Goal: Navigation & Orientation: Find specific page/section

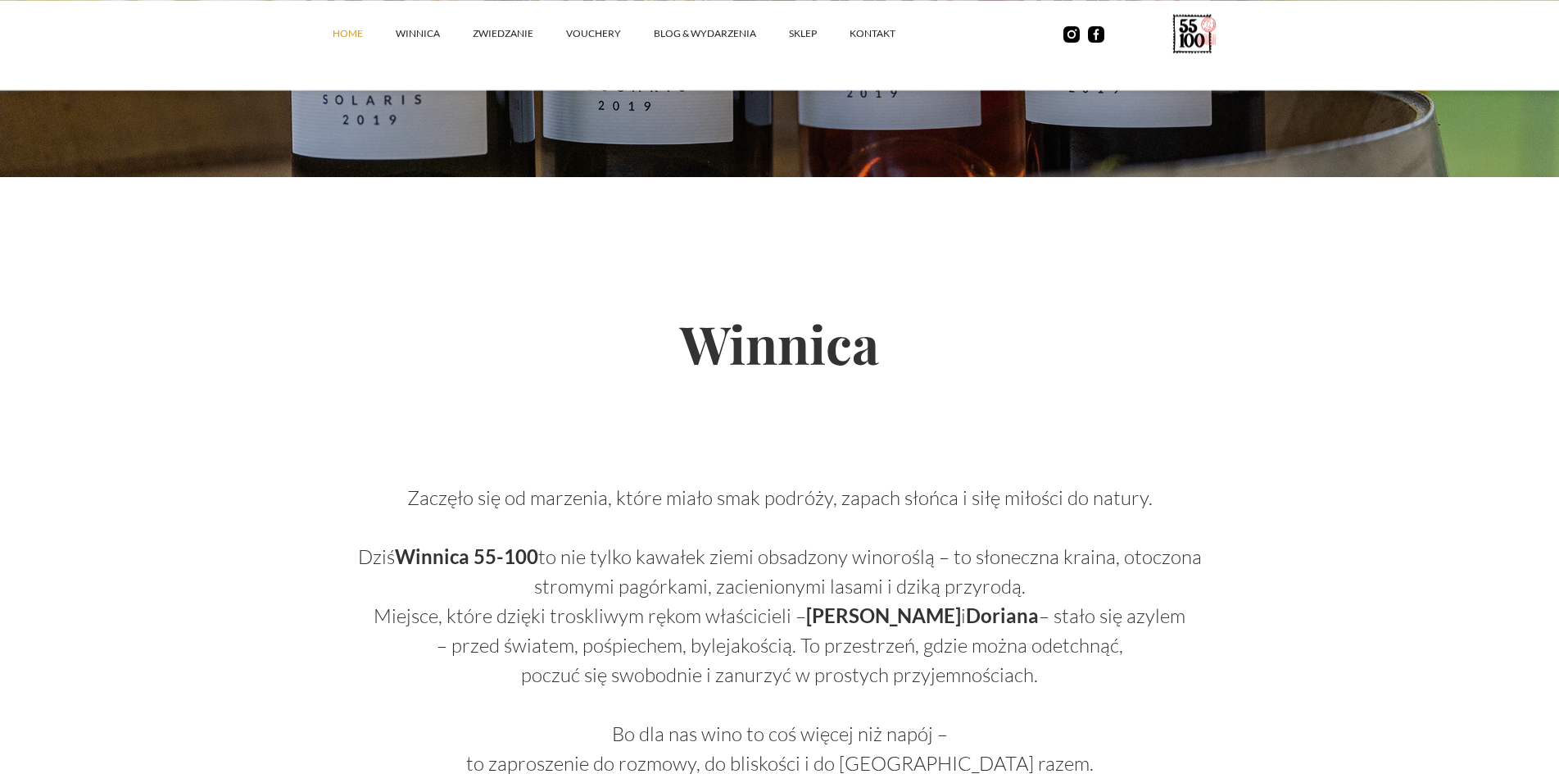
scroll to position [305, 0]
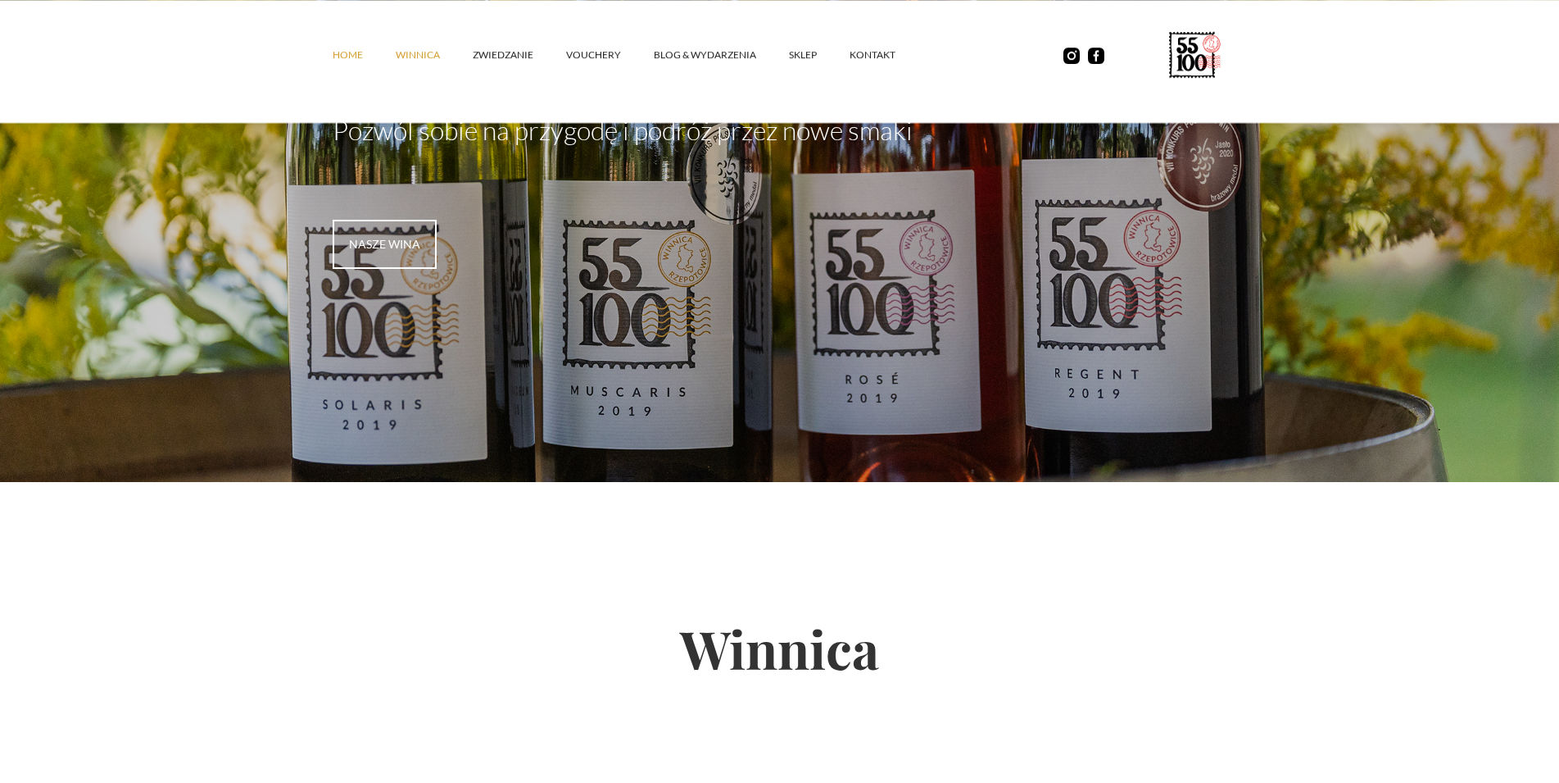
click at [401, 62] on link "winnica" at bounding box center [434, 54] width 77 height 49
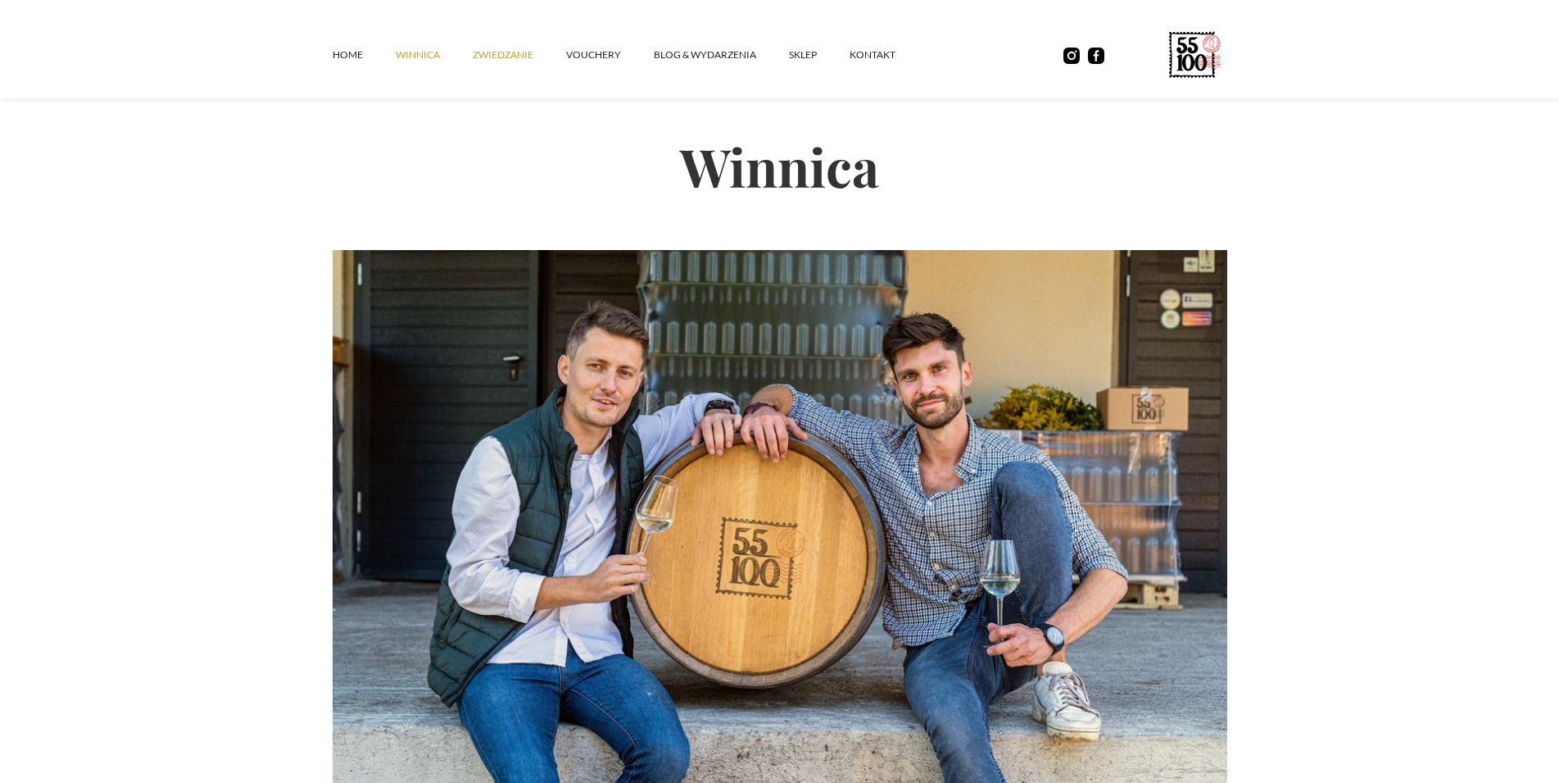
click at [506, 56] on link "ZWIEDZANIE" at bounding box center [519, 54] width 93 height 49
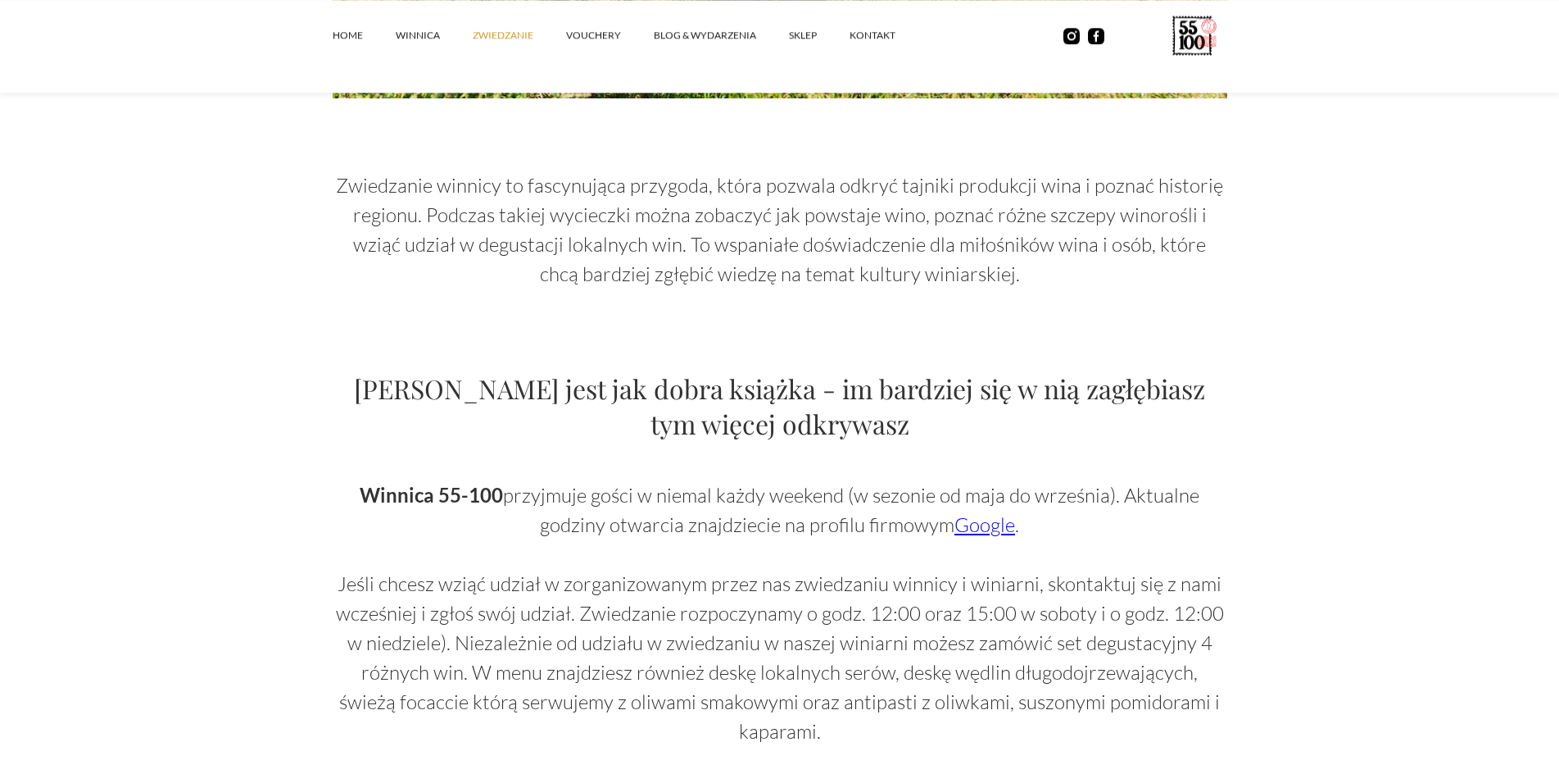
scroll to position [752, 0]
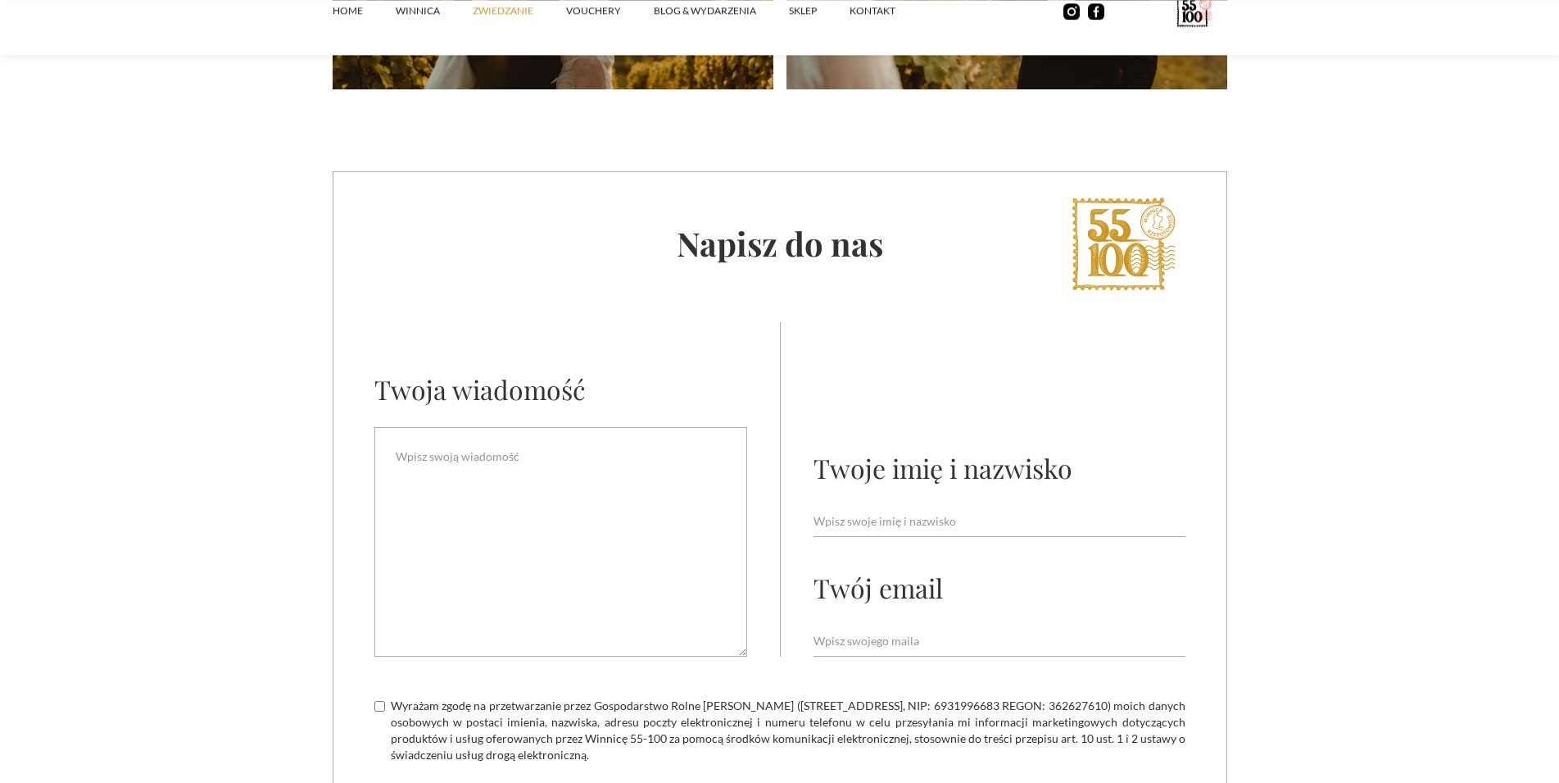
scroll to position [0, 0]
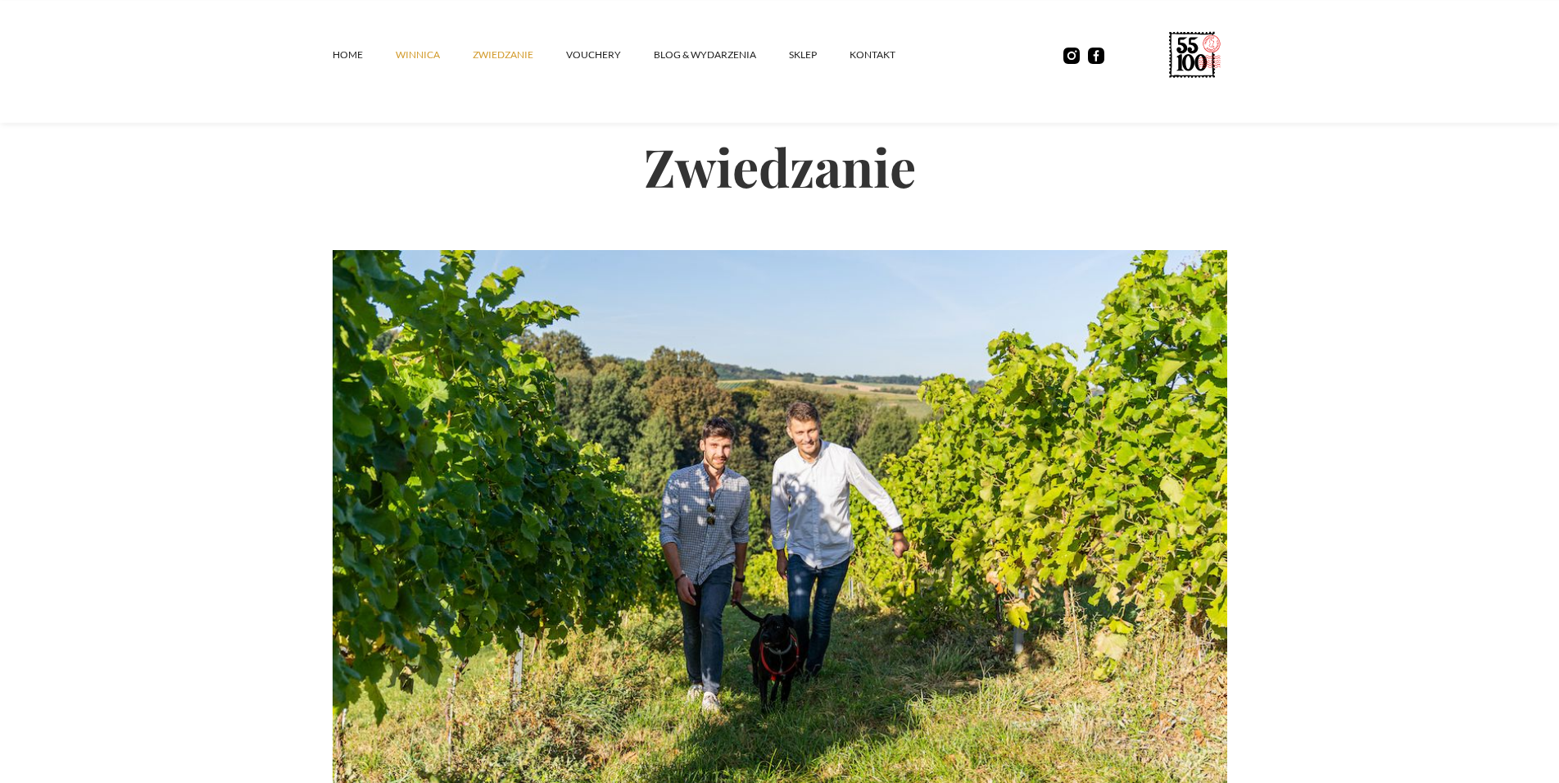
click at [401, 51] on link "winnica" at bounding box center [434, 54] width 77 height 49
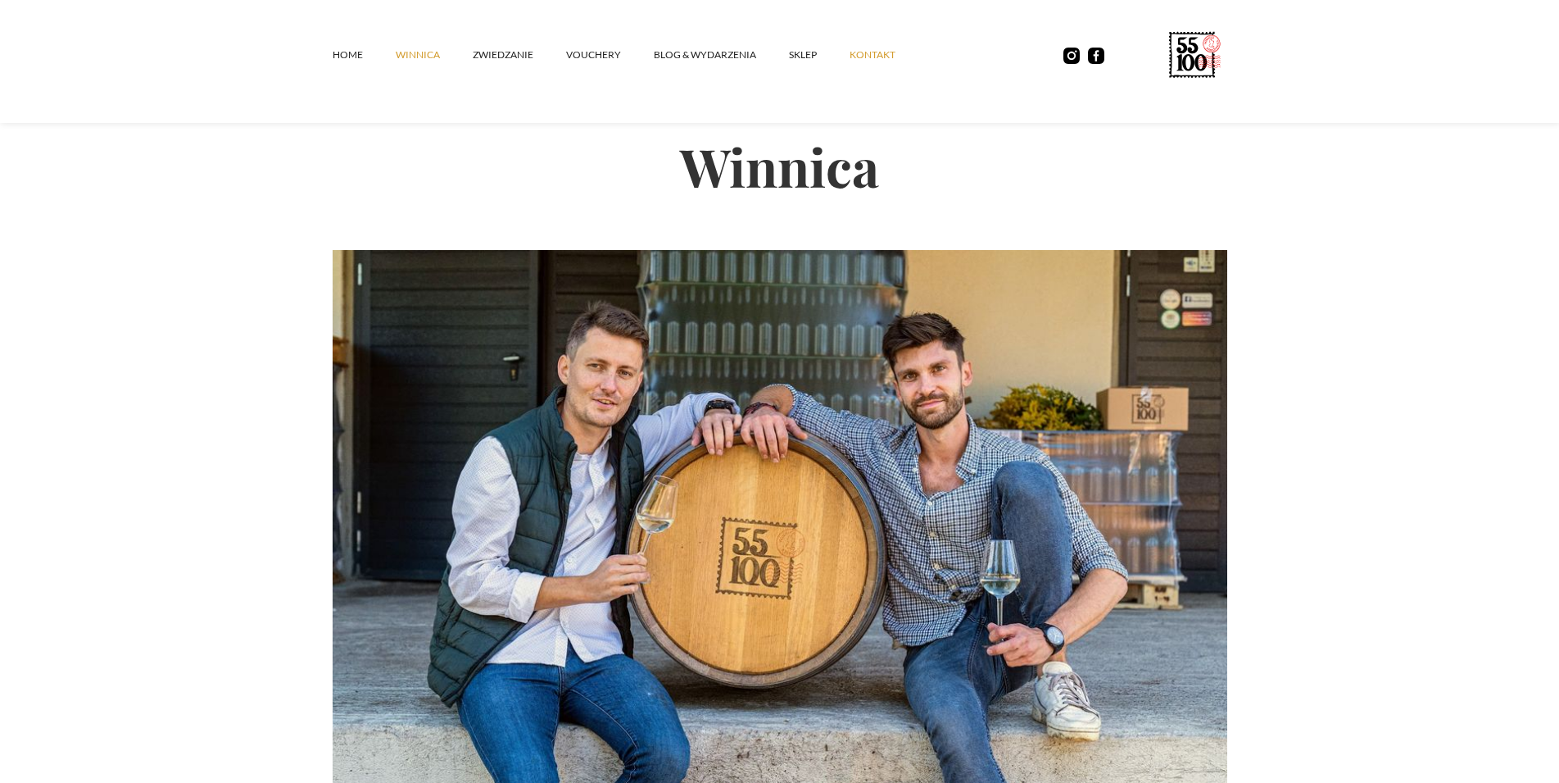
click at [863, 67] on link "kontakt" at bounding box center [889, 54] width 79 height 49
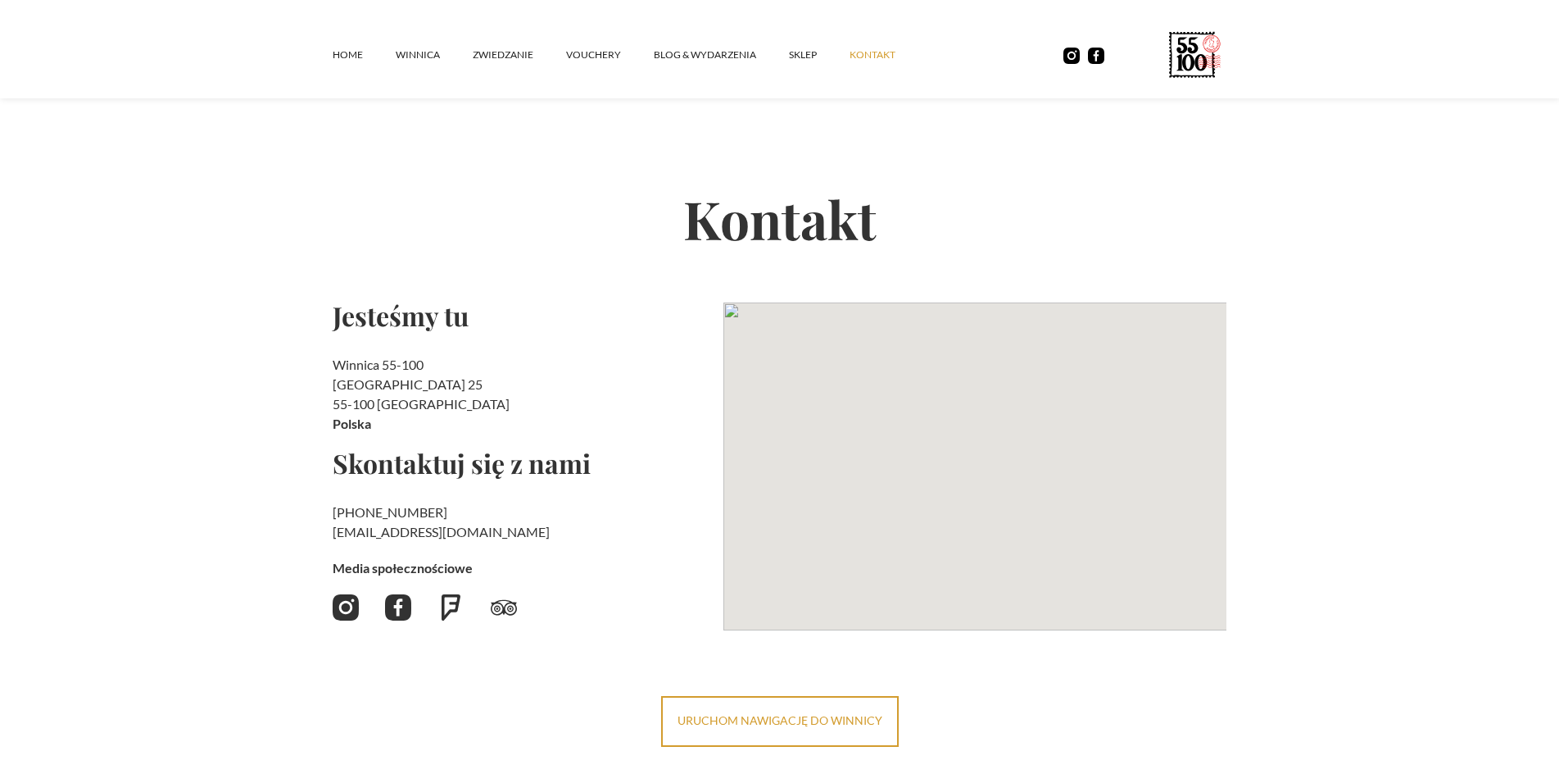
click at [797, 53] on link "SKLEP" at bounding box center [819, 54] width 61 height 49
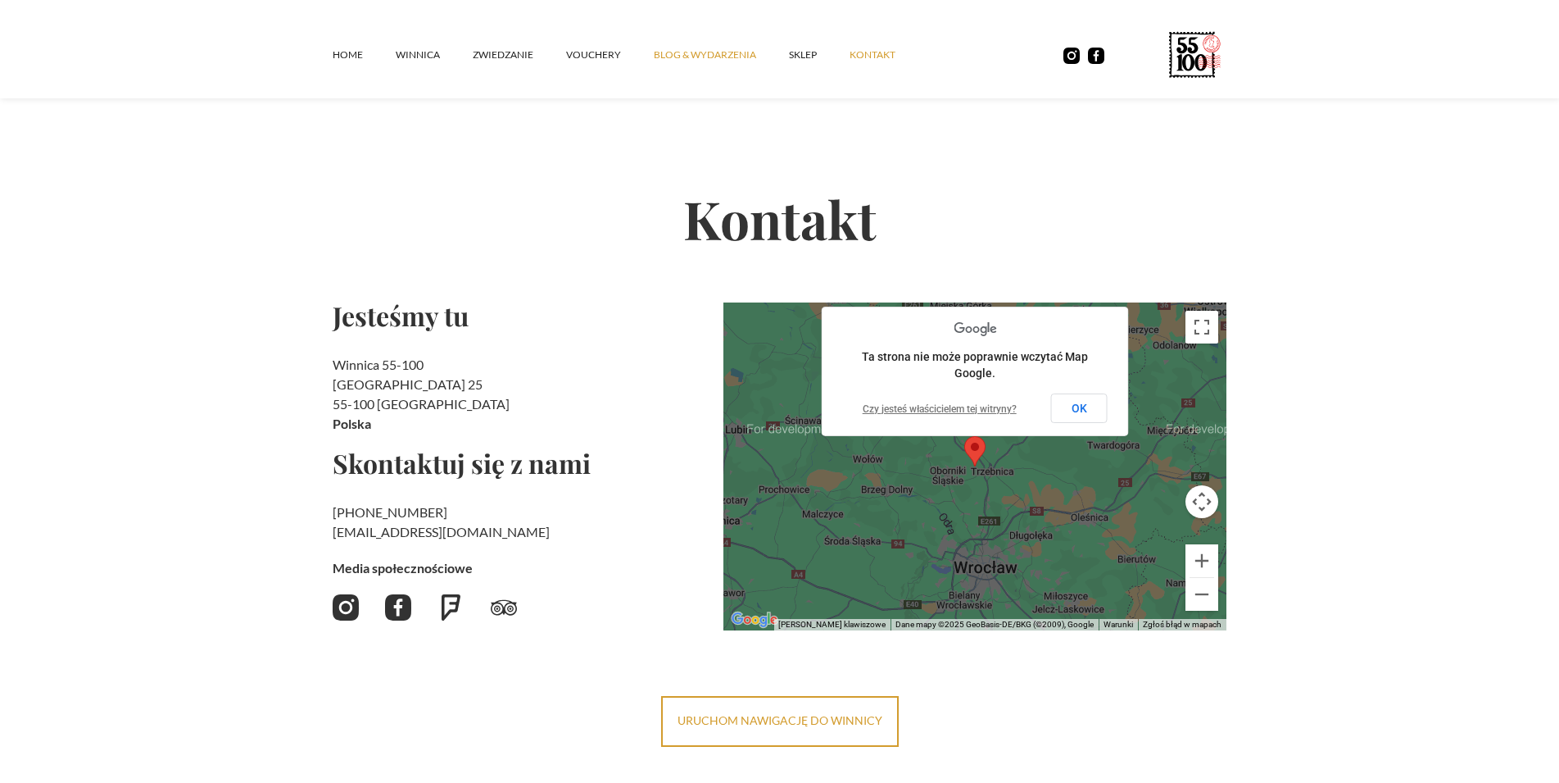
click at [690, 57] on link "Blog & Wydarzenia" at bounding box center [721, 54] width 135 height 49
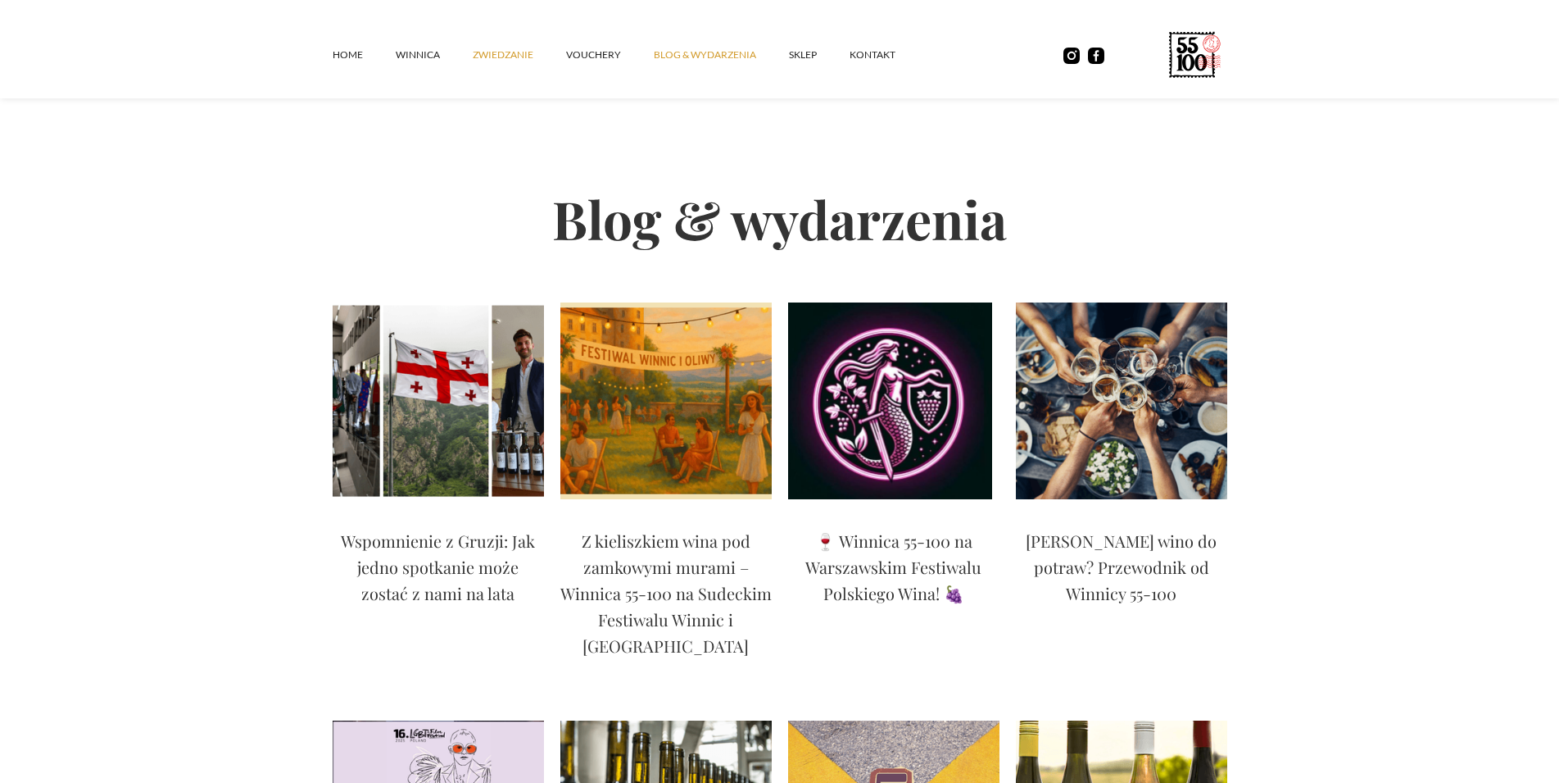
click at [559, 54] on link "ZWIEDZANIE" at bounding box center [519, 54] width 93 height 49
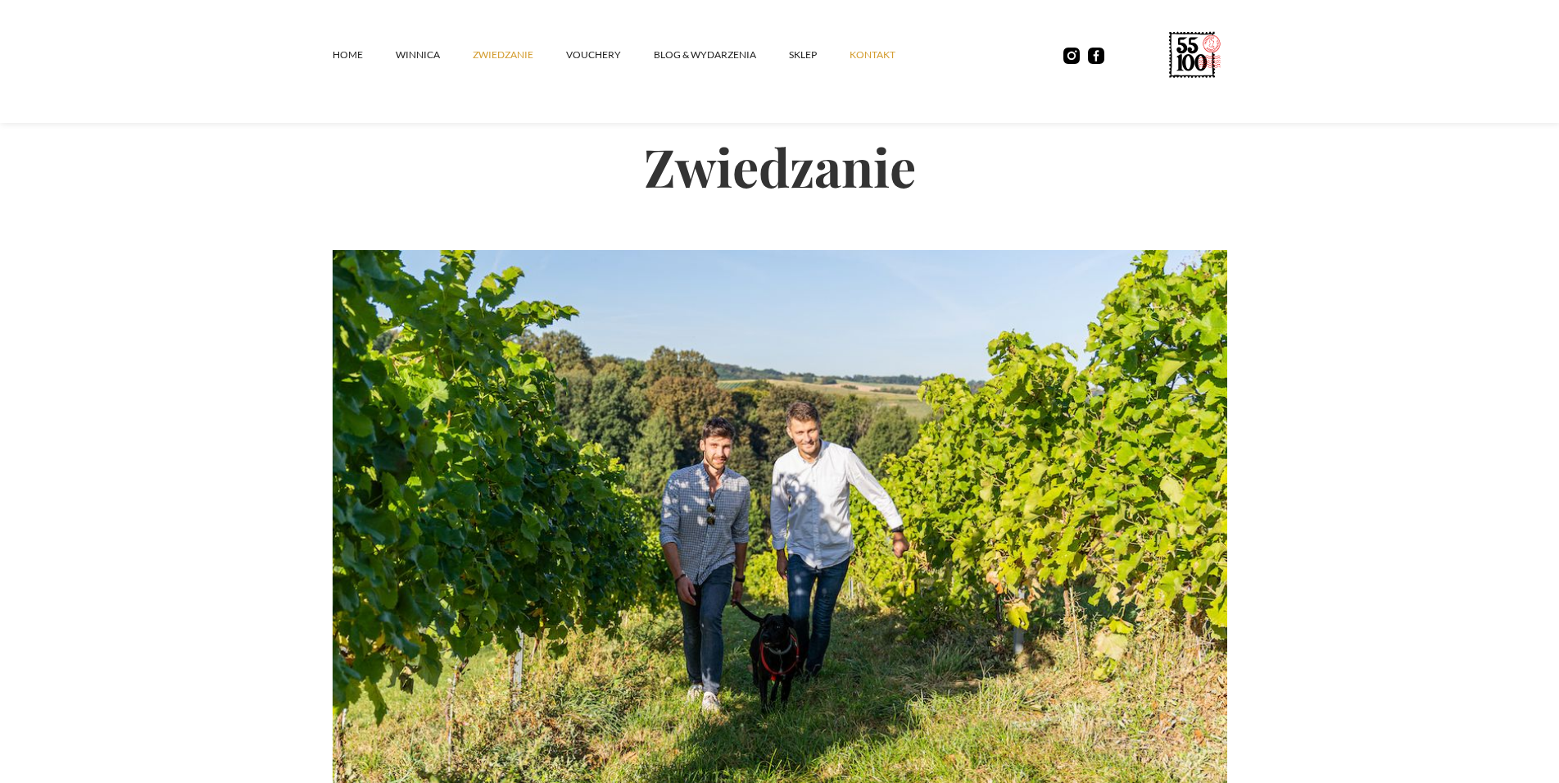
click at [884, 52] on link "kontakt" at bounding box center [889, 54] width 79 height 49
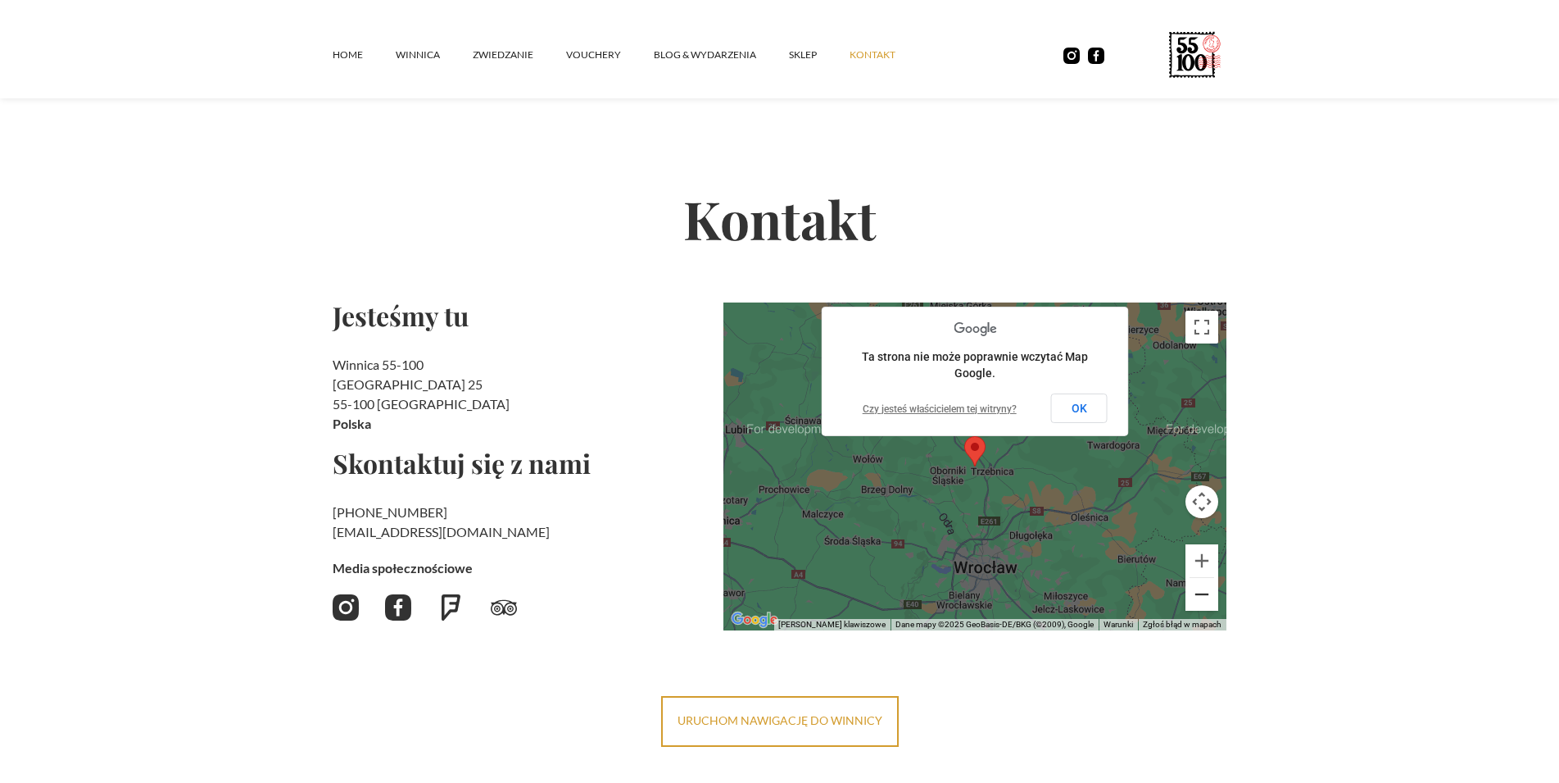
click at [1219, 607] on button "Pomniejsz" at bounding box center [1202, 594] width 33 height 33
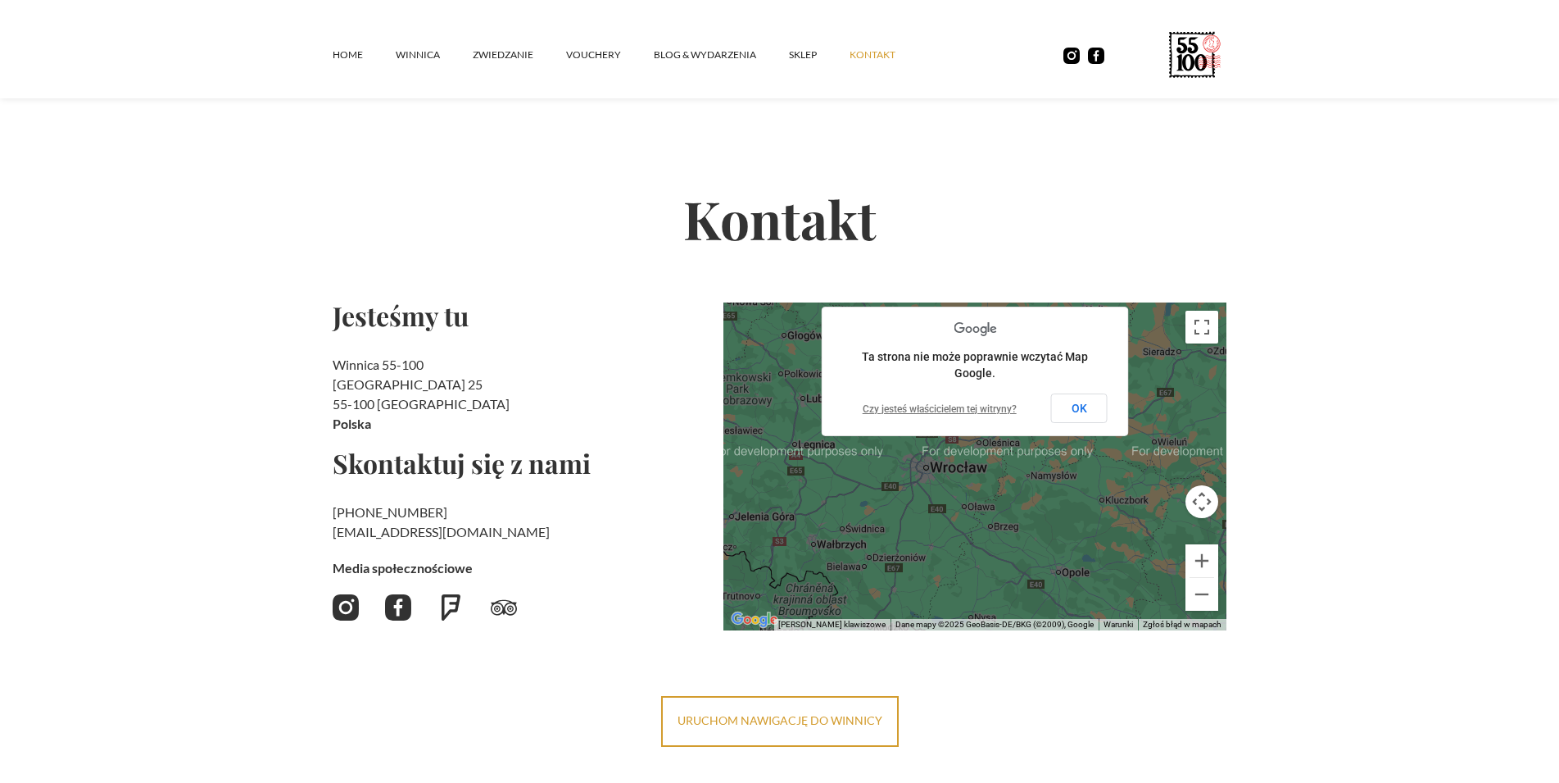
drag, startPoint x: 1034, startPoint y: 544, endPoint x: 978, endPoint y: 495, distance: 74.9
click at [978, 495] on div at bounding box center [976, 466] width 504 height 328
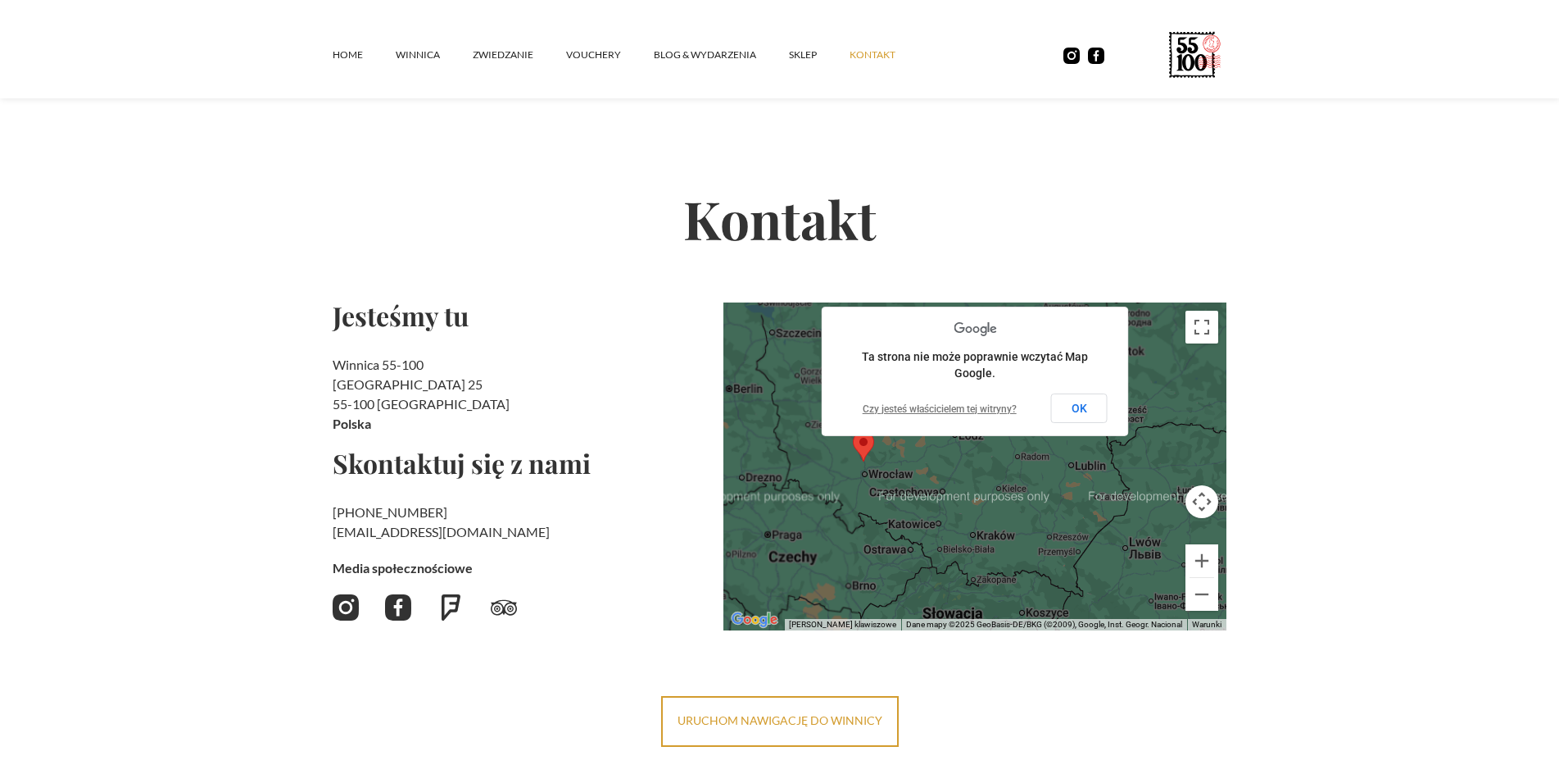
drag, startPoint x: 973, startPoint y: 527, endPoint x: 870, endPoint y: 513, distance: 103.4
click at [870, 513] on div at bounding box center [976, 466] width 504 height 328
click at [361, 55] on link "Home" at bounding box center [364, 54] width 63 height 49
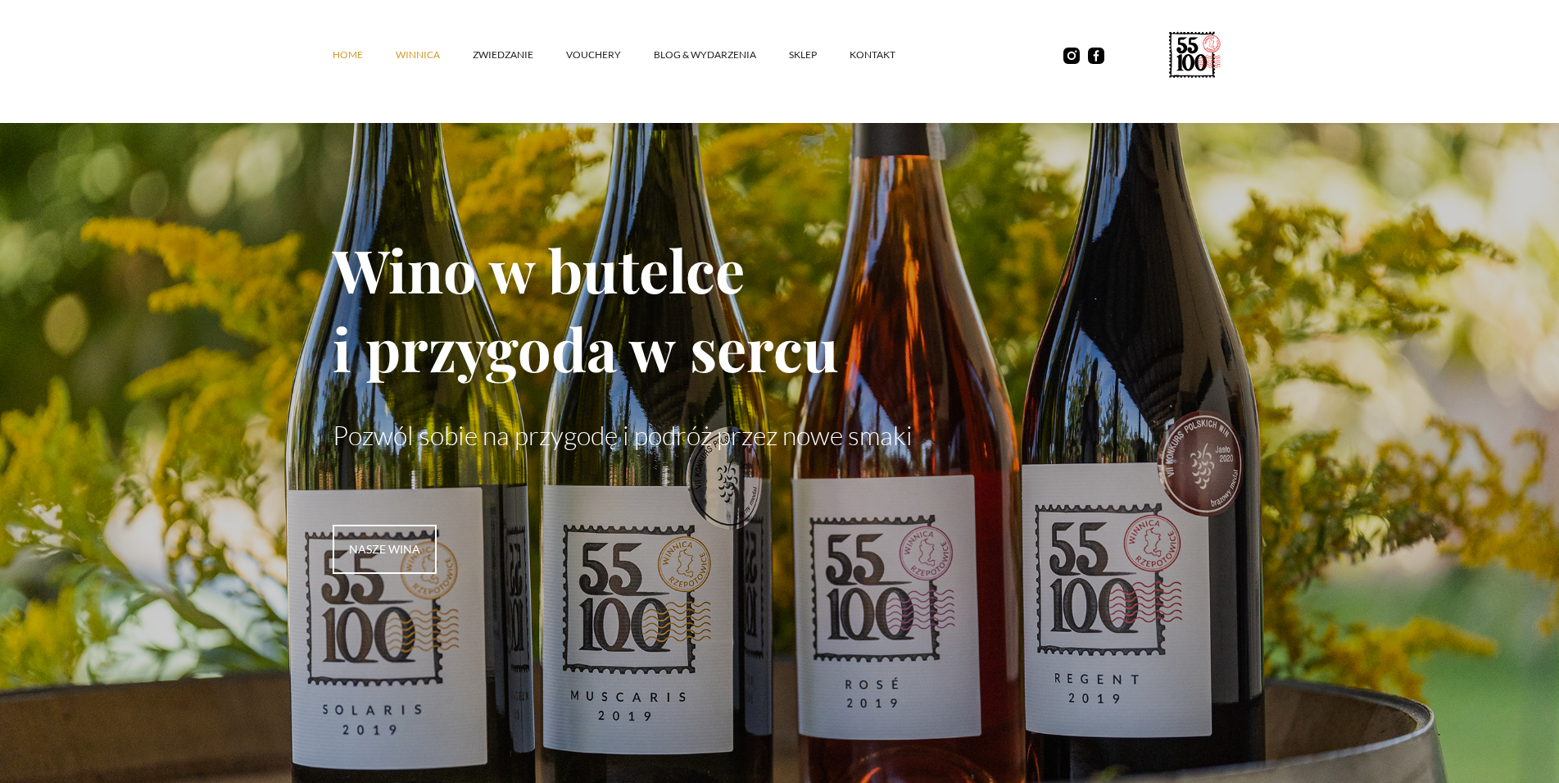
click at [418, 57] on link "winnica" at bounding box center [434, 54] width 77 height 49
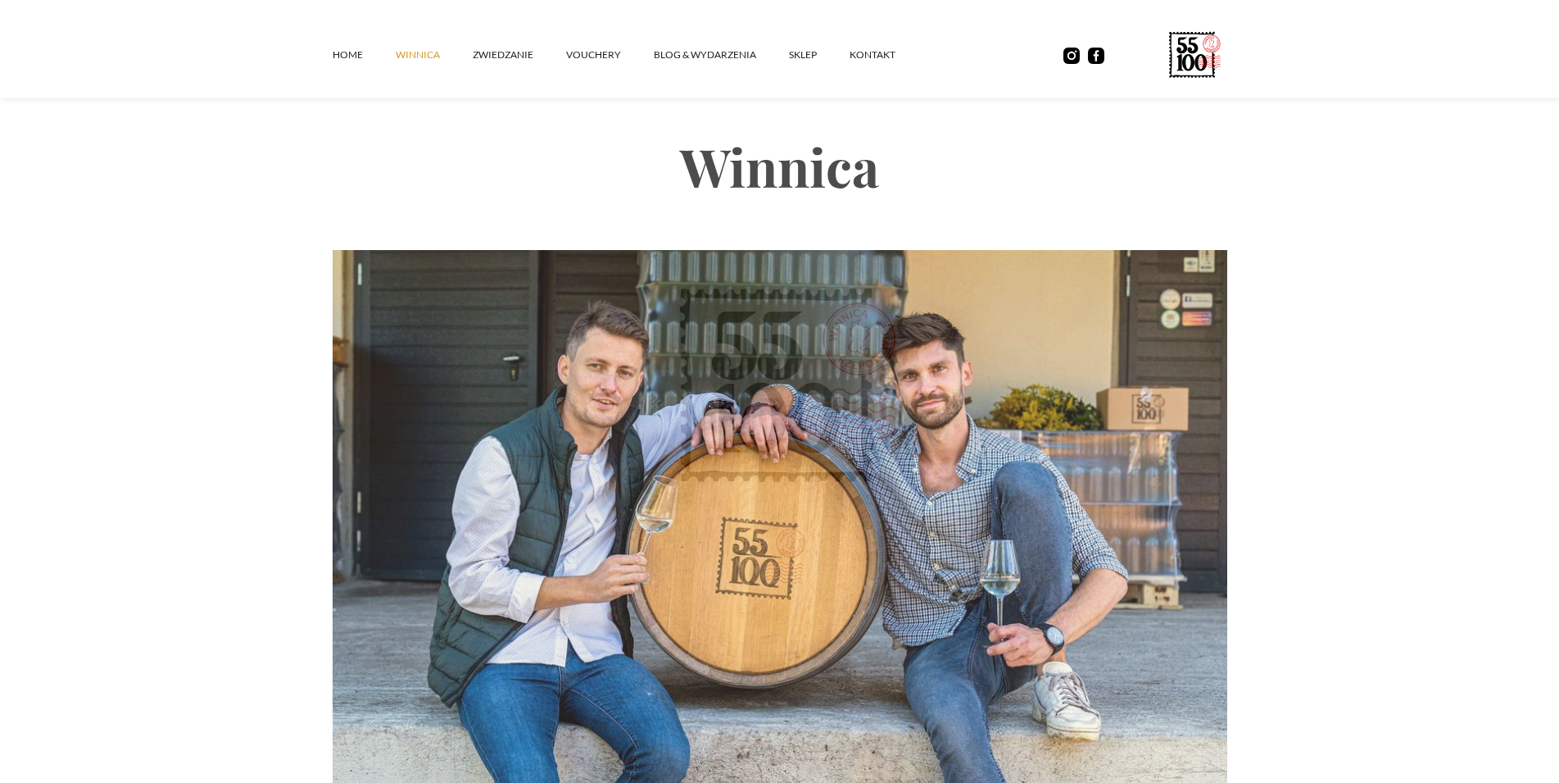
click at [490, 57] on link "ZWIEDZANIE" at bounding box center [519, 54] width 93 height 49
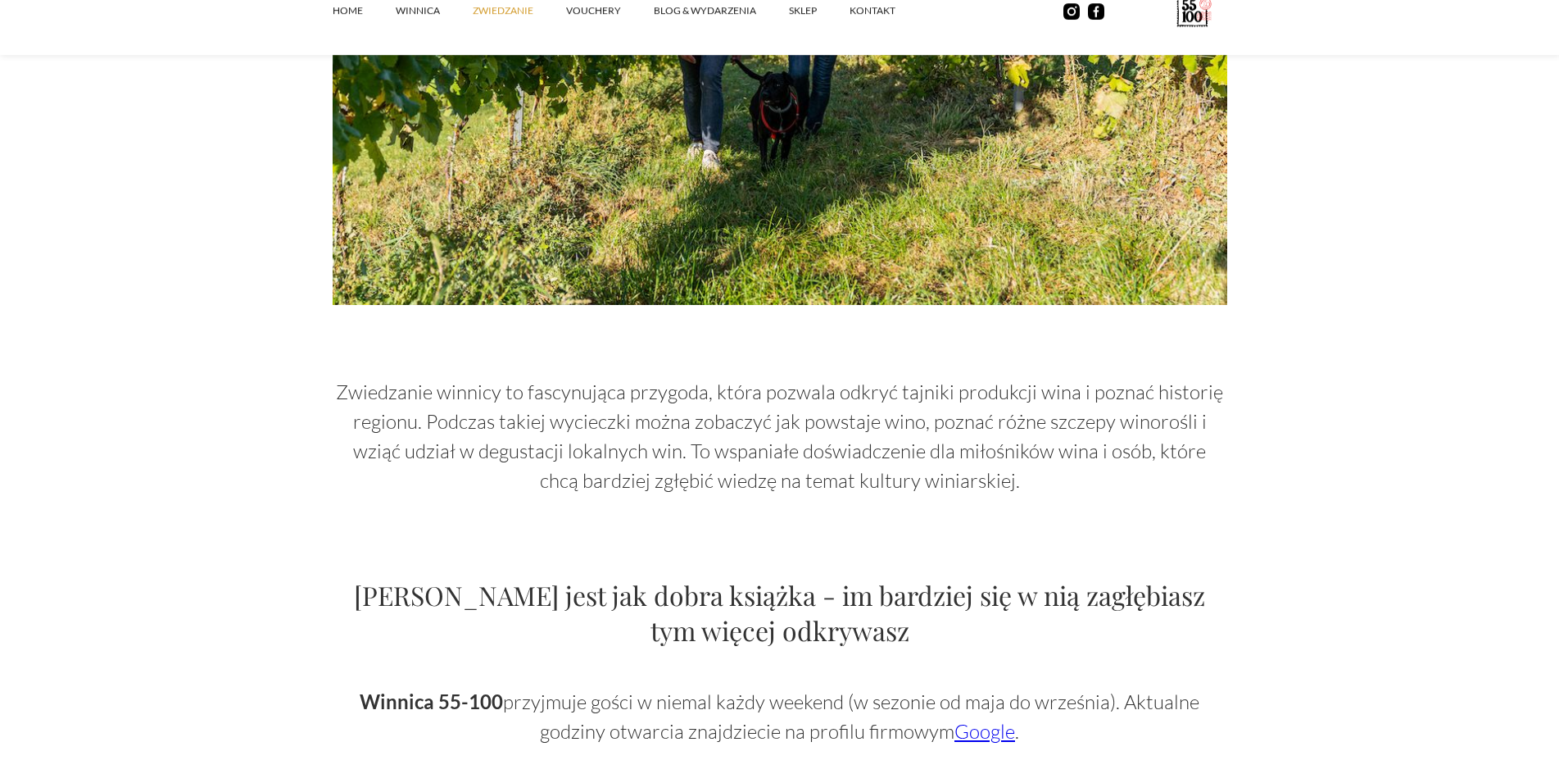
scroll to position [502, 0]
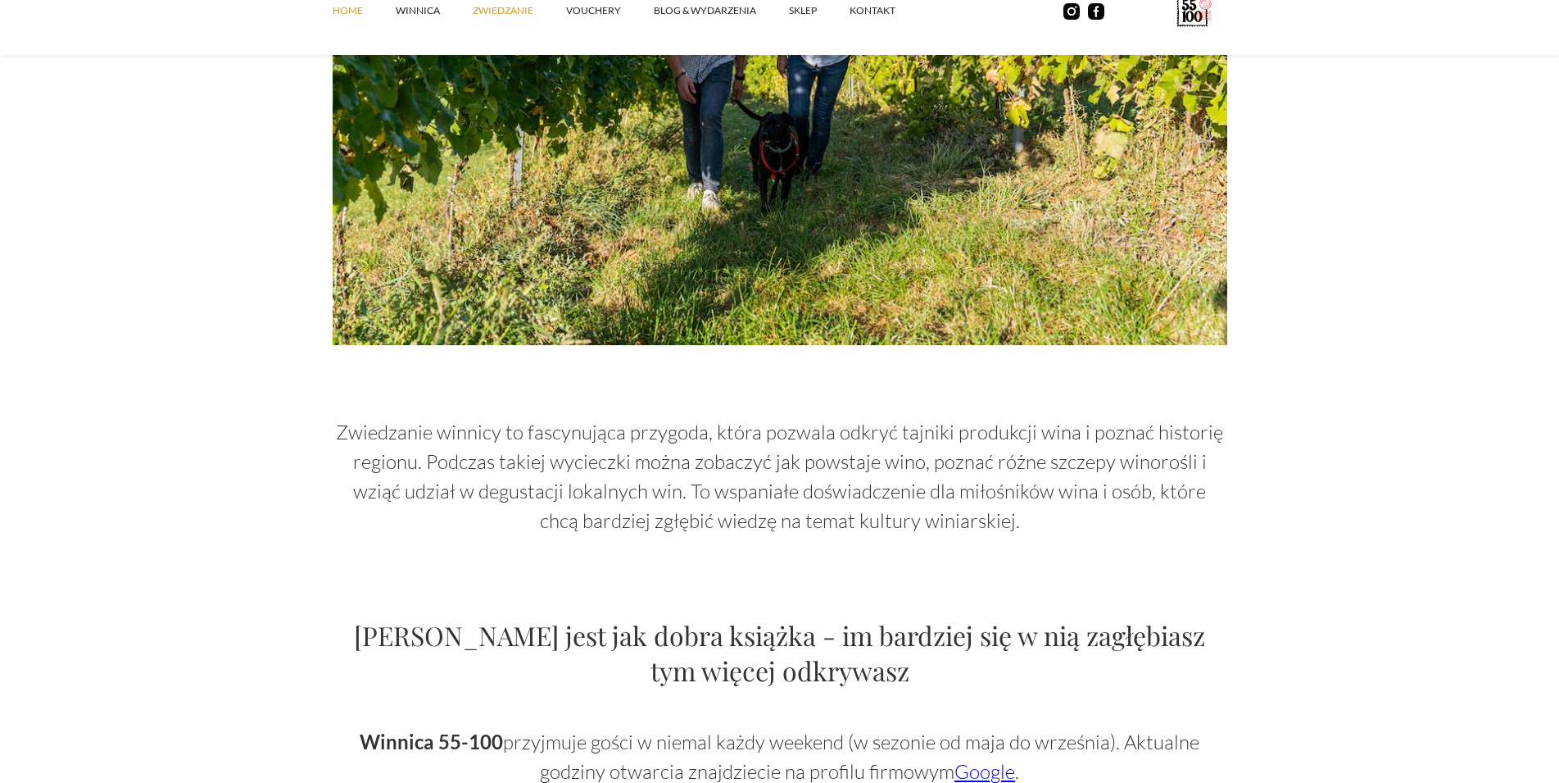
click at [344, 11] on link "Home" at bounding box center [364, 10] width 63 height 49
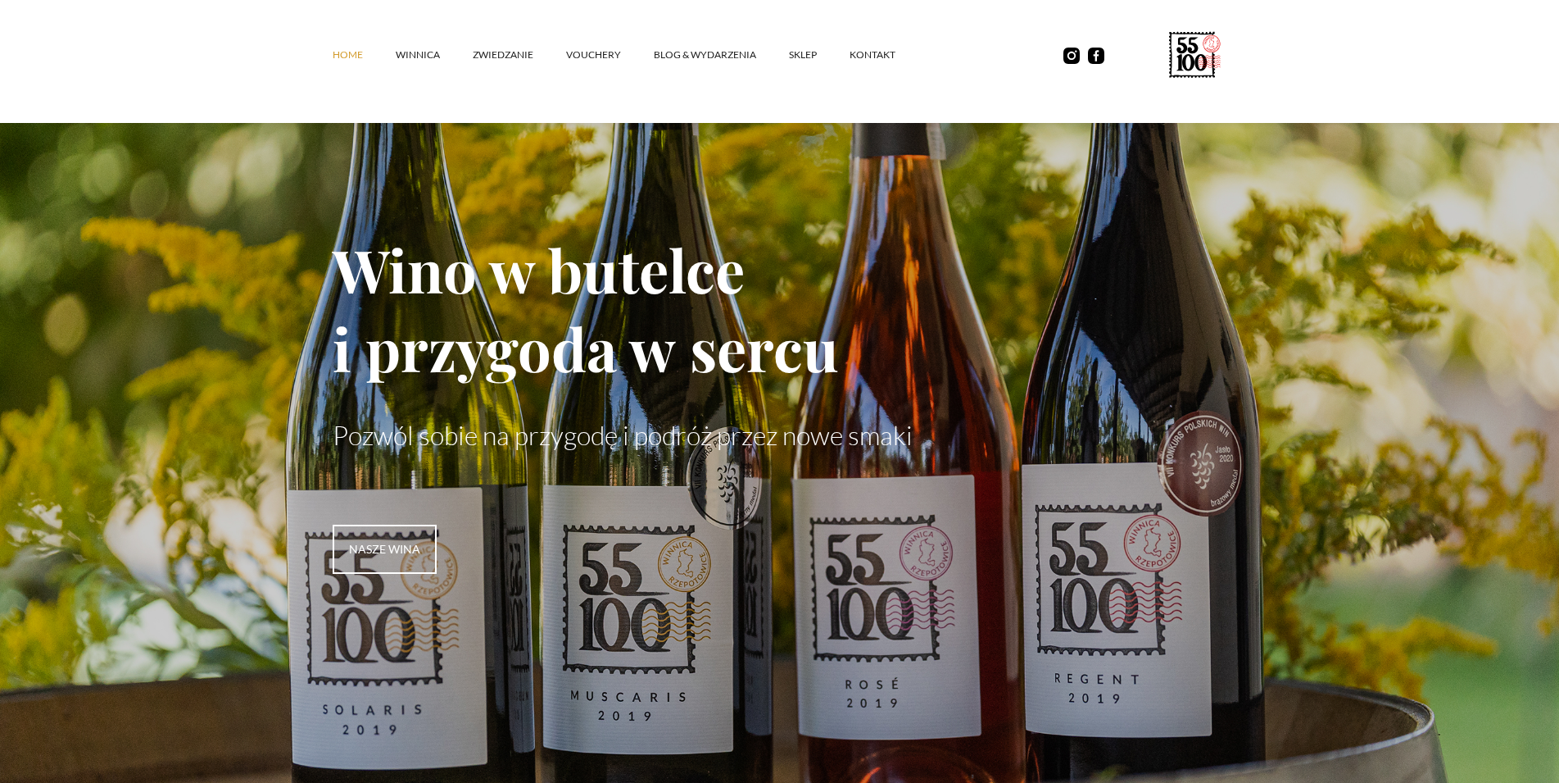
click at [390, 55] on link "Home" at bounding box center [364, 54] width 63 height 49
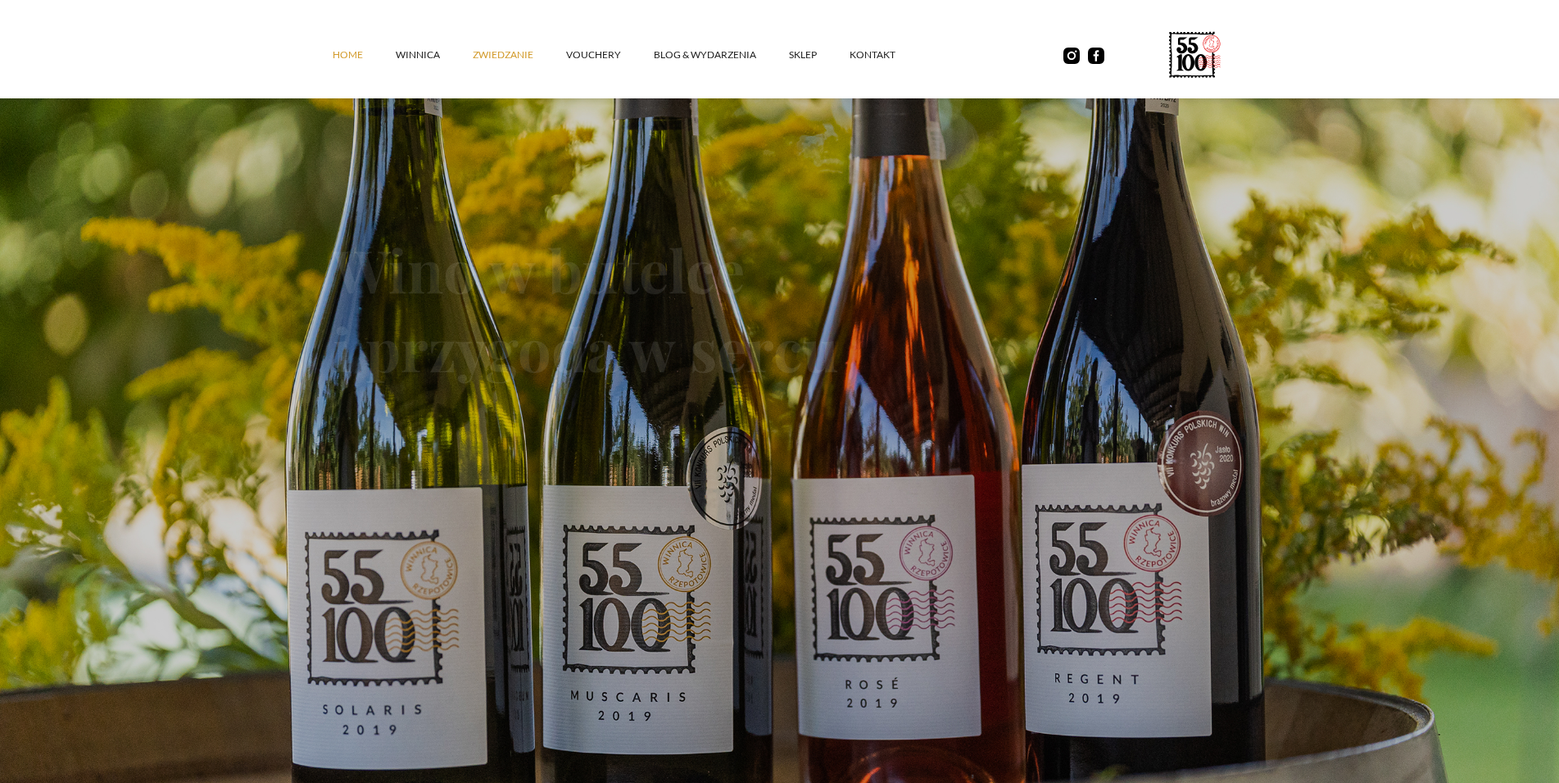
click at [493, 54] on link "ZWIEDZANIE" at bounding box center [519, 54] width 93 height 49
